Goal: Transaction & Acquisition: Book appointment/travel/reservation

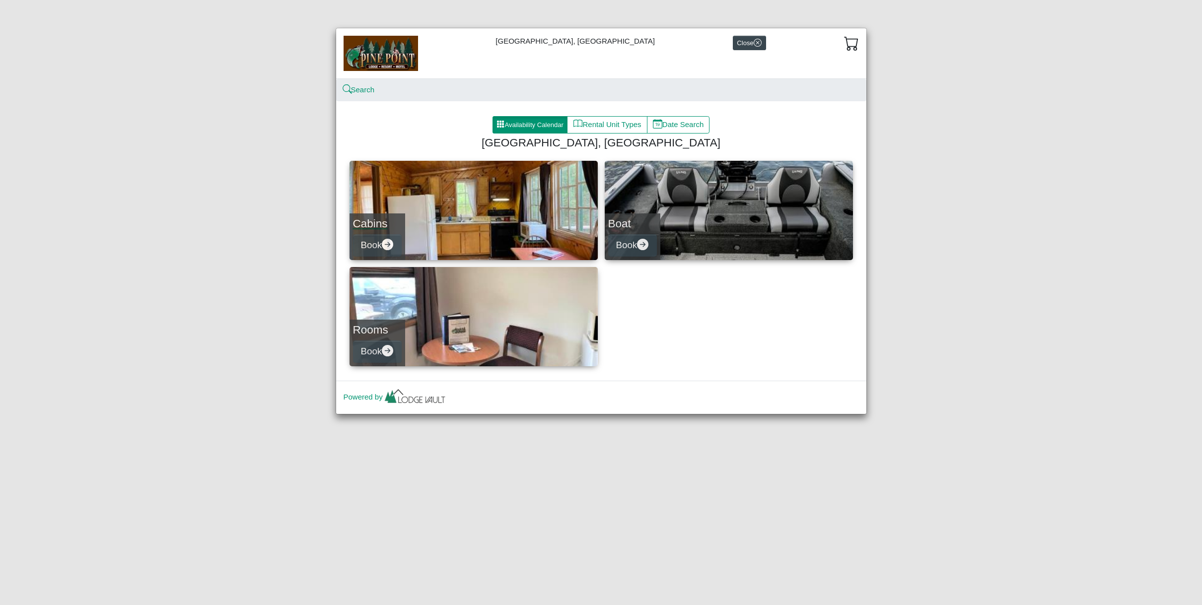
click at [440, 231] on link "Cabins Book" at bounding box center [473, 210] width 248 height 99
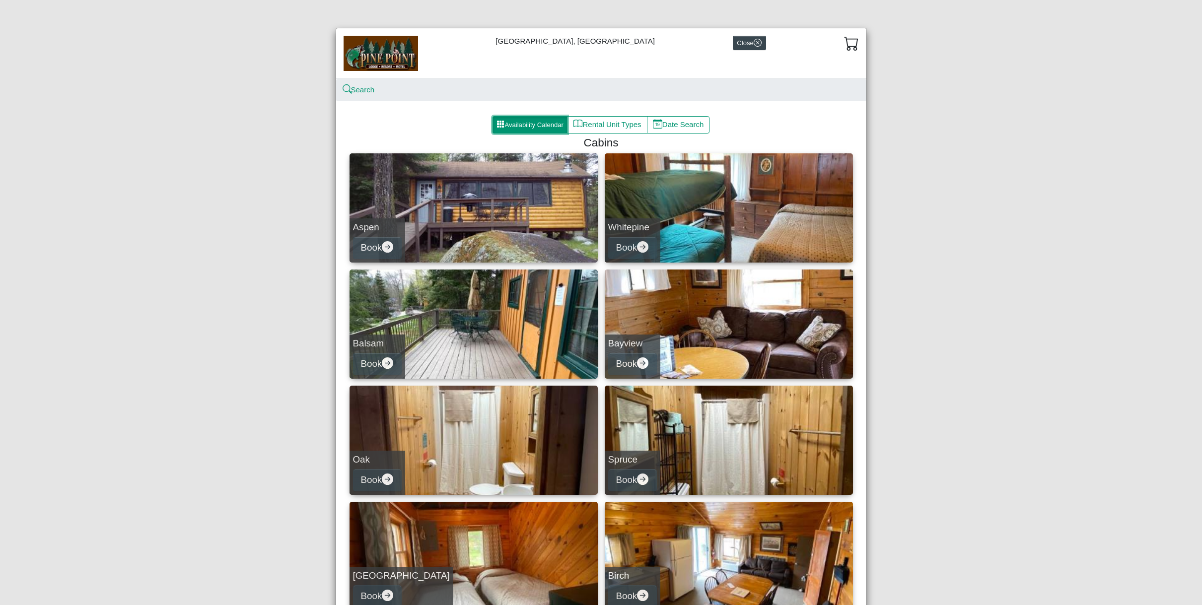
click at [532, 120] on button "Availability Calendar" at bounding box center [529, 125] width 75 height 18
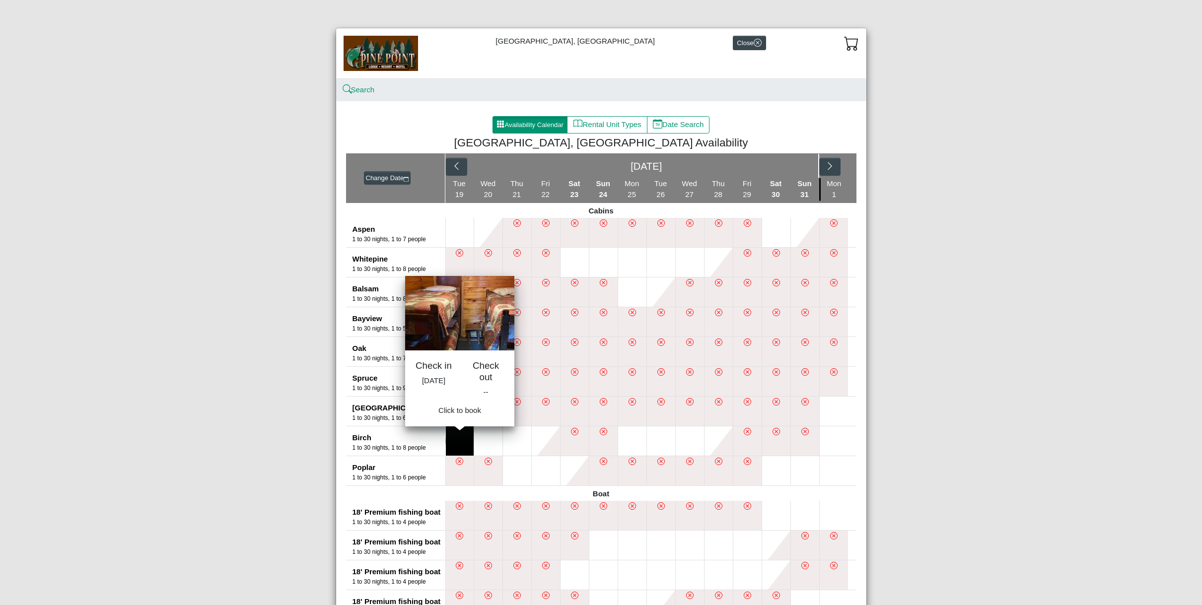
click at [461, 437] on button at bounding box center [460, 440] width 28 height 29
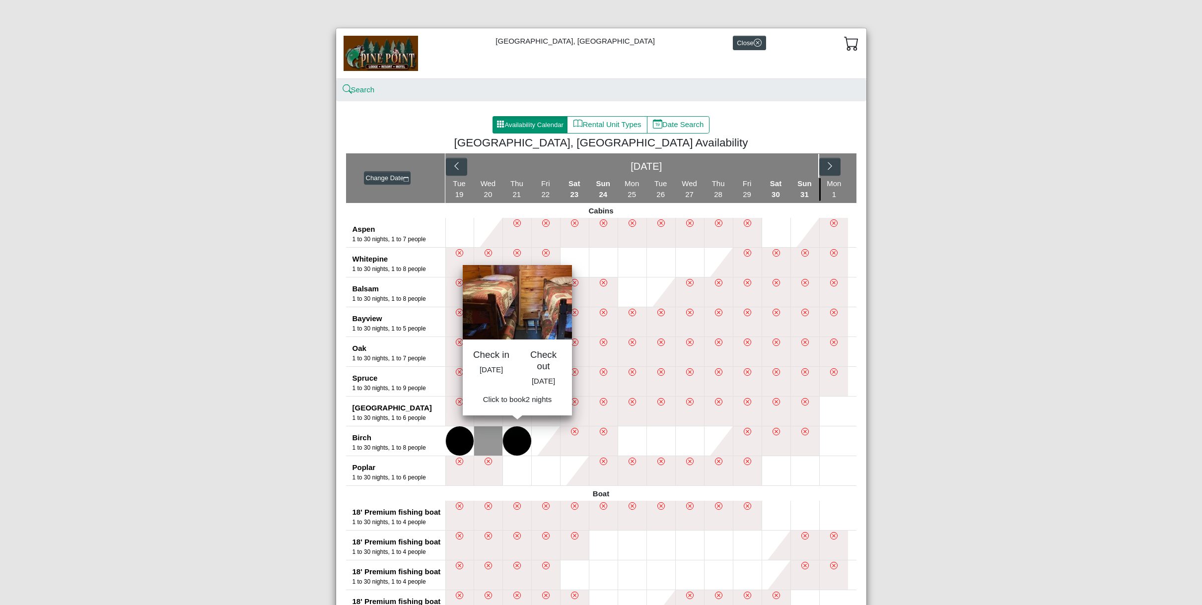
click at [516, 441] on button at bounding box center [517, 440] width 28 height 29
click at [518, 407] on span "Book 2 night s" at bounding box center [516, 402] width 45 height 8
select select "*"
